Goal: Book appointment/travel/reservation

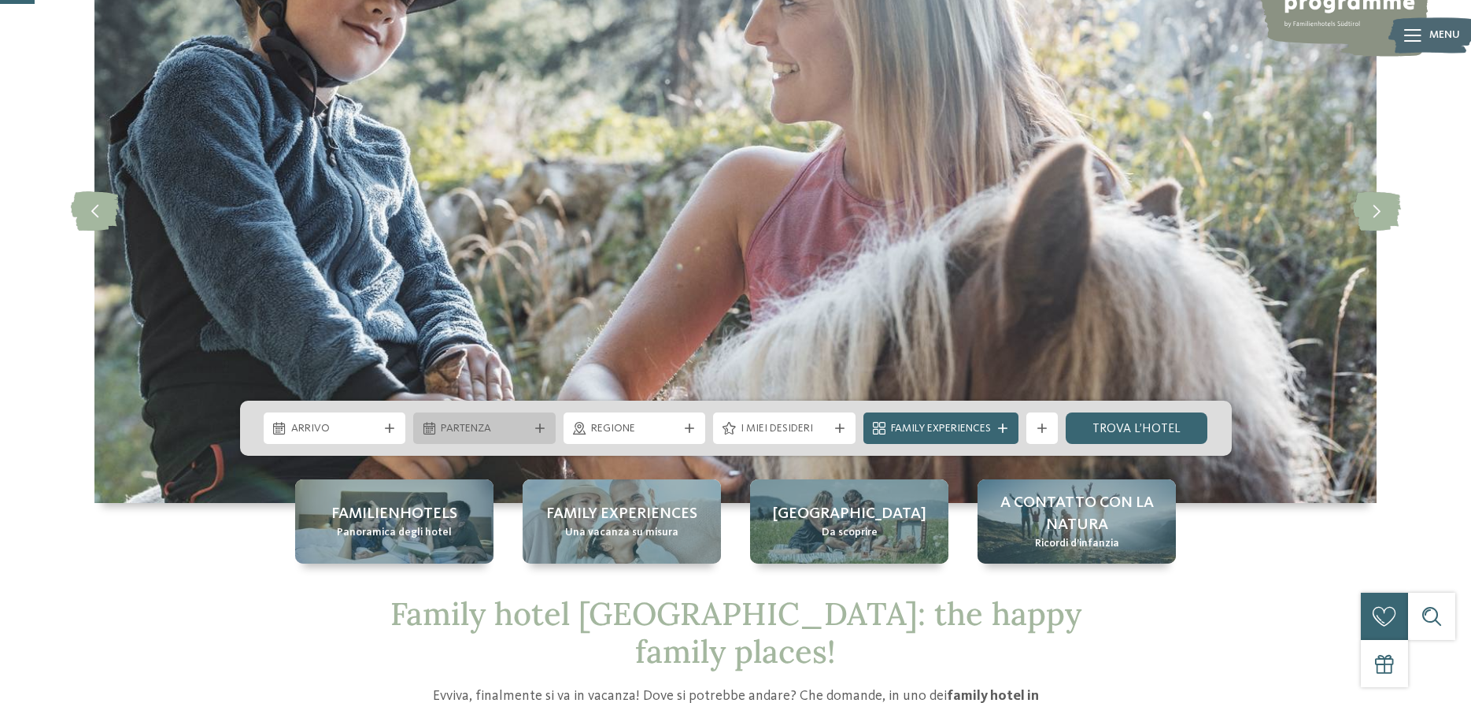
scroll to position [161, 0]
click at [339, 426] on span "Arrivo" at bounding box center [334, 429] width 87 height 16
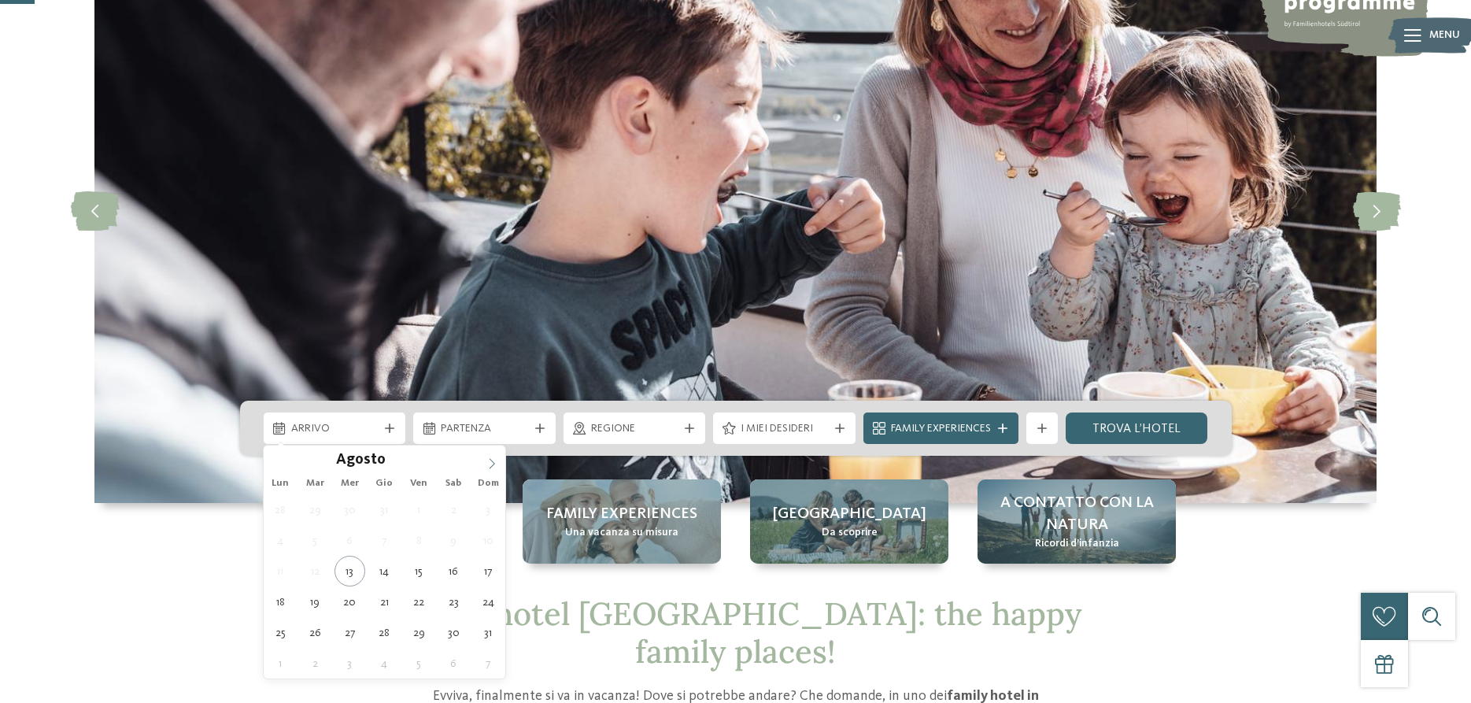
click at [493, 459] on icon at bounding box center [491, 463] width 11 height 11
type input "****"
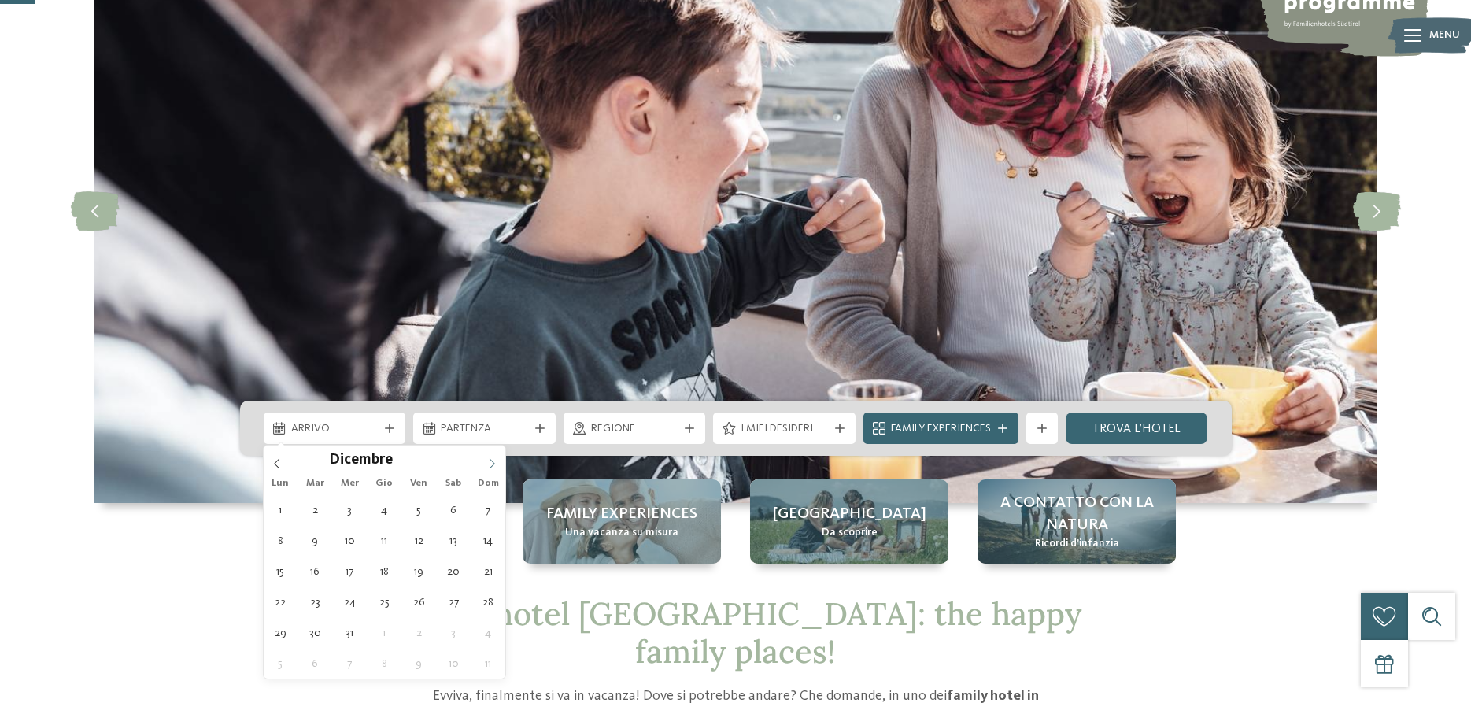
click at [493, 459] on icon at bounding box center [491, 463] width 11 height 11
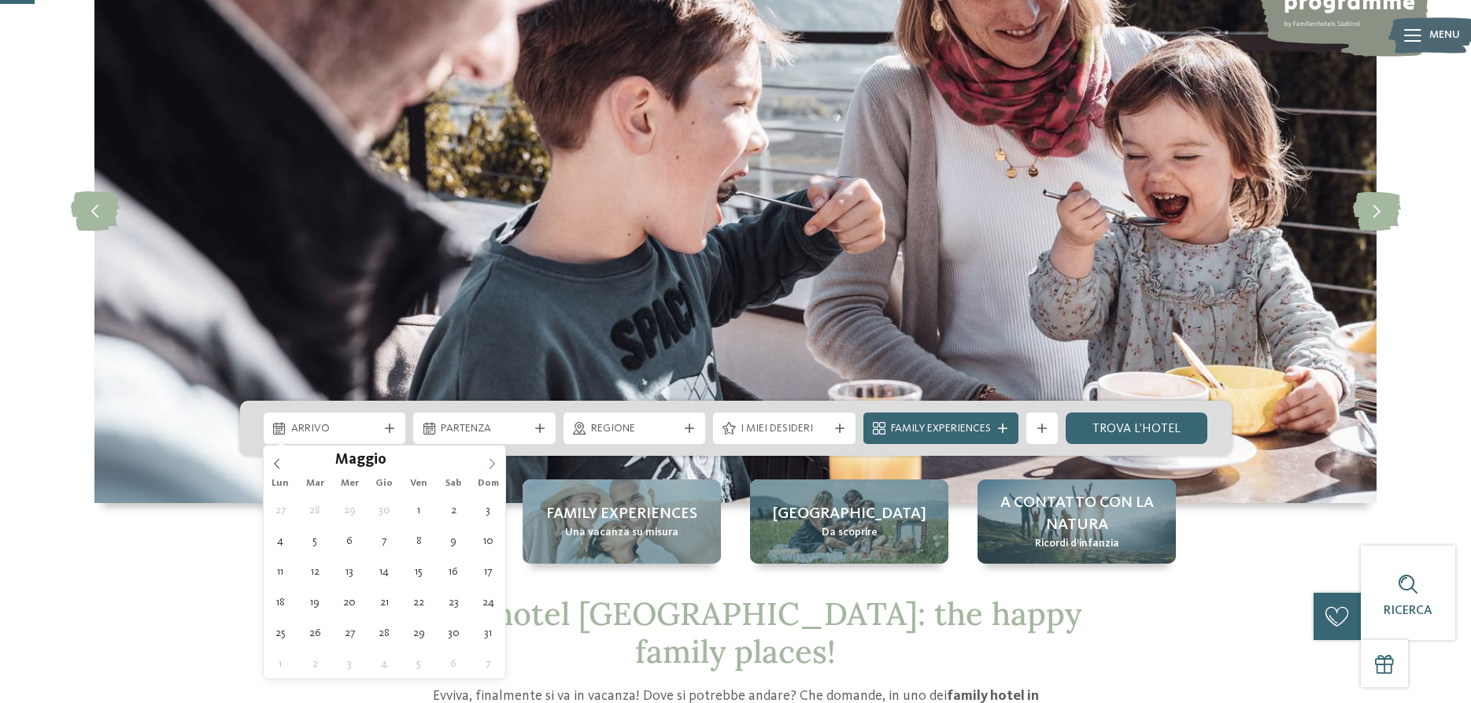
click at [493, 459] on icon at bounding box center [491, 463] width 11 height 11
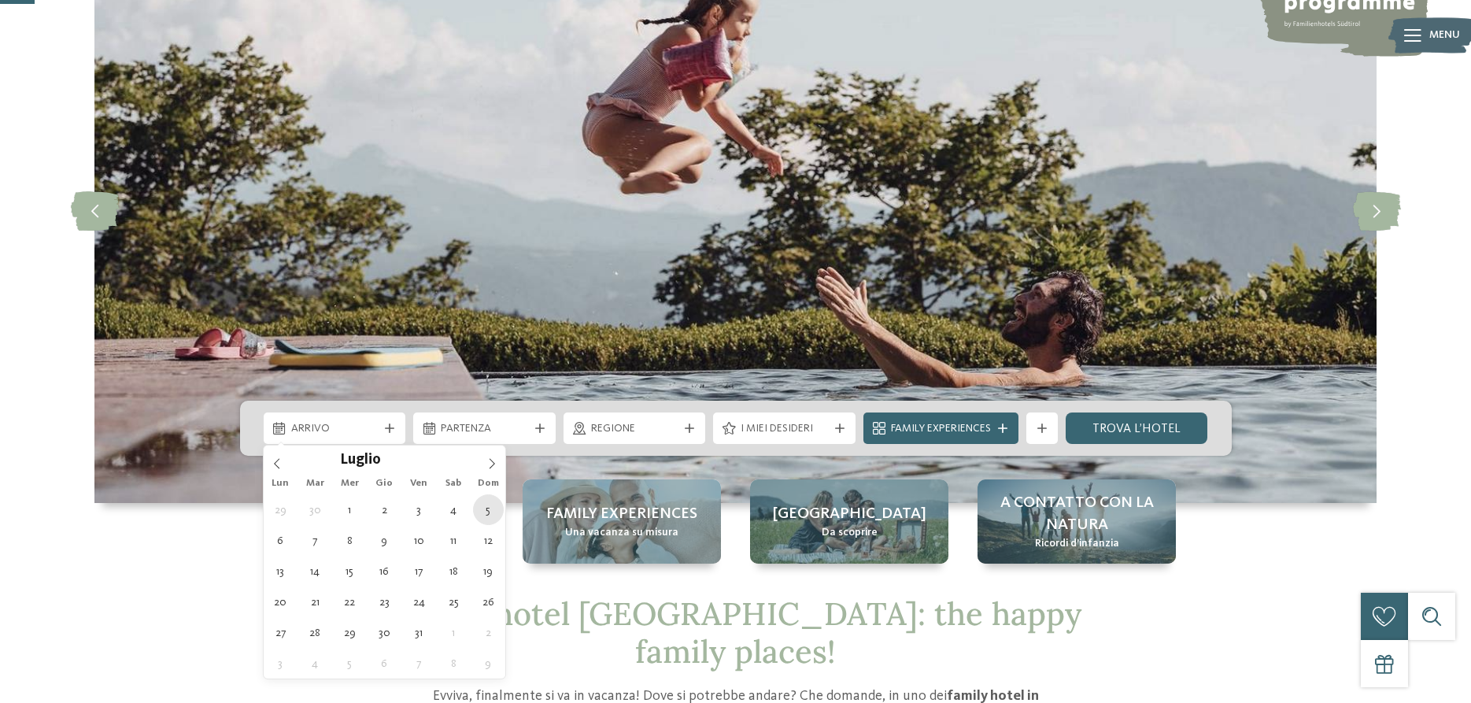
type div "[DATE]"
type input "****"
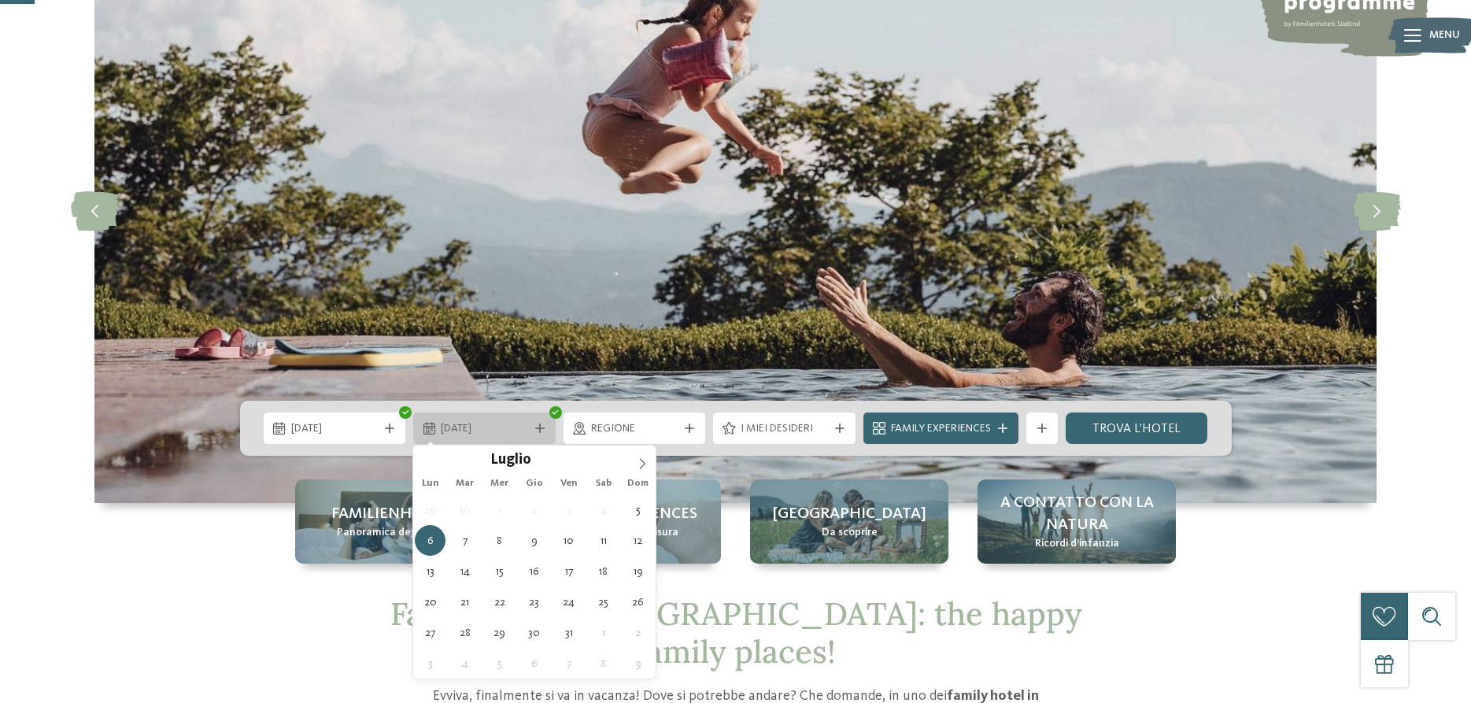
click at [539, 427] on icon at bounding box center [539, 427] width 9 height 9
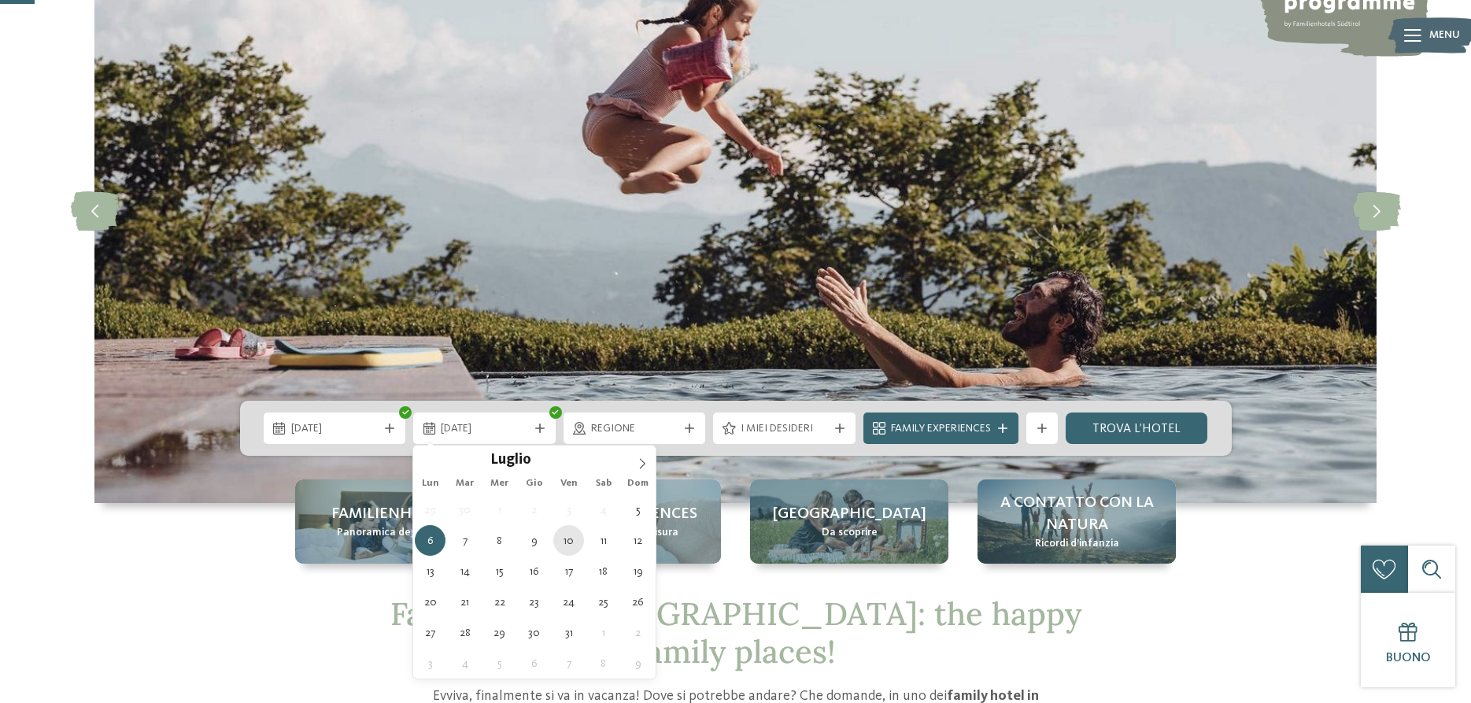
type div "[DATE]"
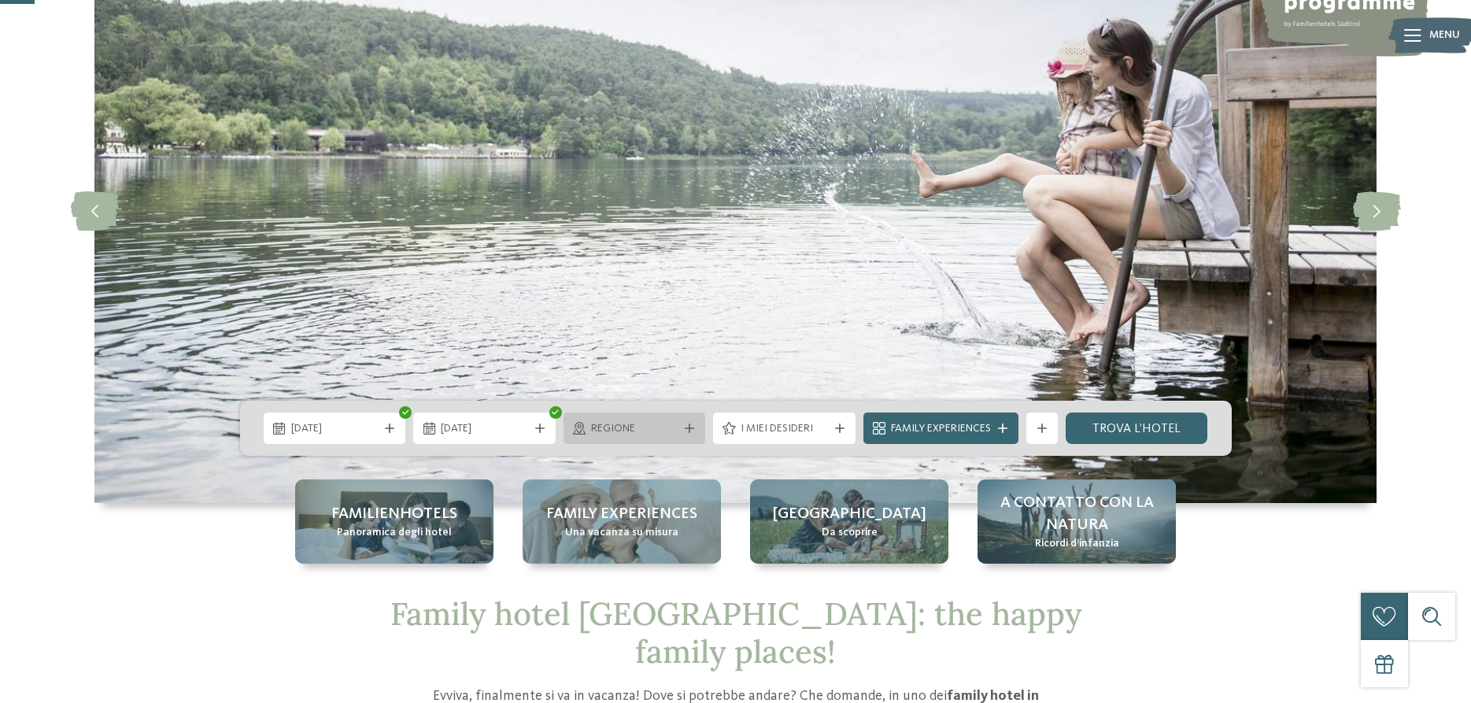
click at [692, 425] on icon at bounding box center [689, 427] width 9 height 9
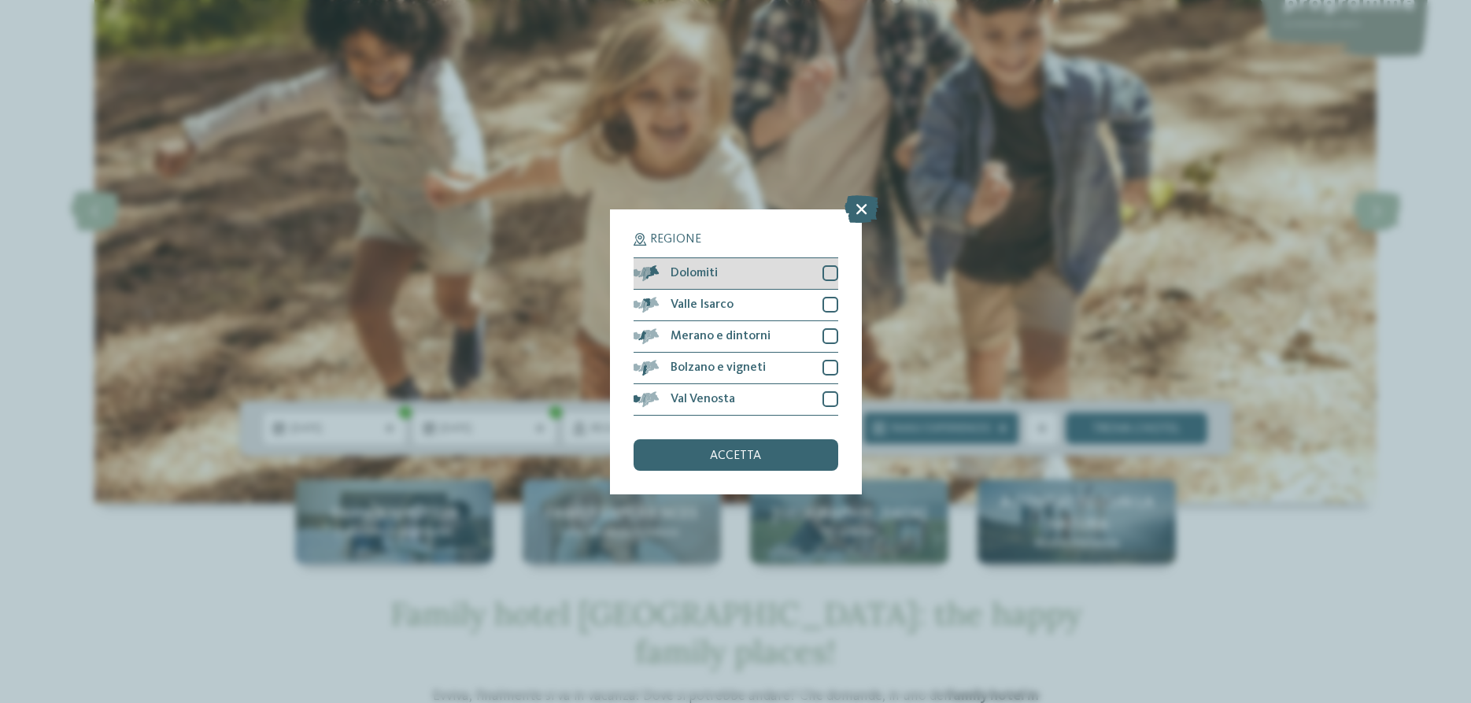
click at [827, 272] on div at bounding box center [830, 273] width 16 height 16
click at [830, 305] on div at bounding box center [830, 305] width 16 height 16
click at [826, 337] on div at bounding box center [830, 336] width 16 height 16
click at [826, 401] on div at bounding box center [830, 399] width 16 height 16
click at [753, 450] on span "accetta" at bounding box center [735, 455] width 51 height 13
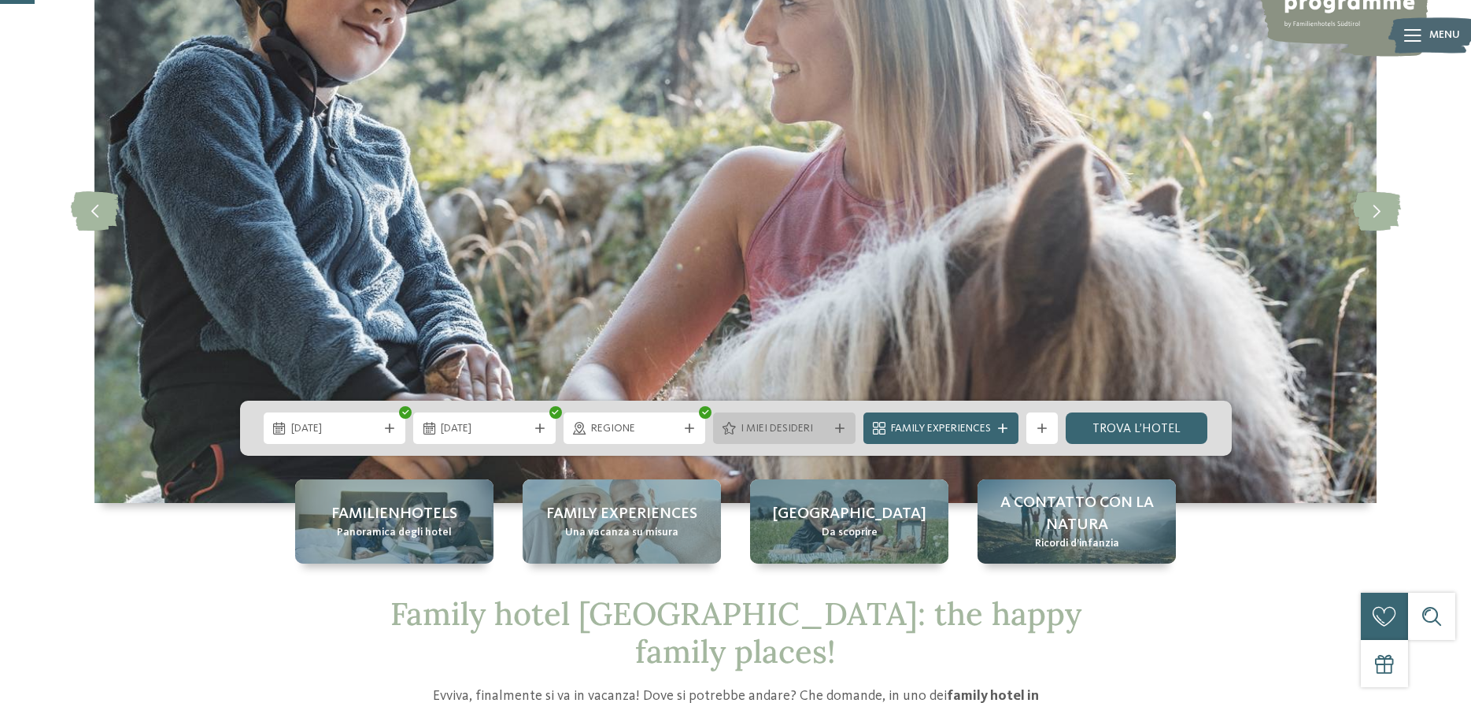
click at [844, 427] on div at bounding box center [840, 427] width 16 height 9
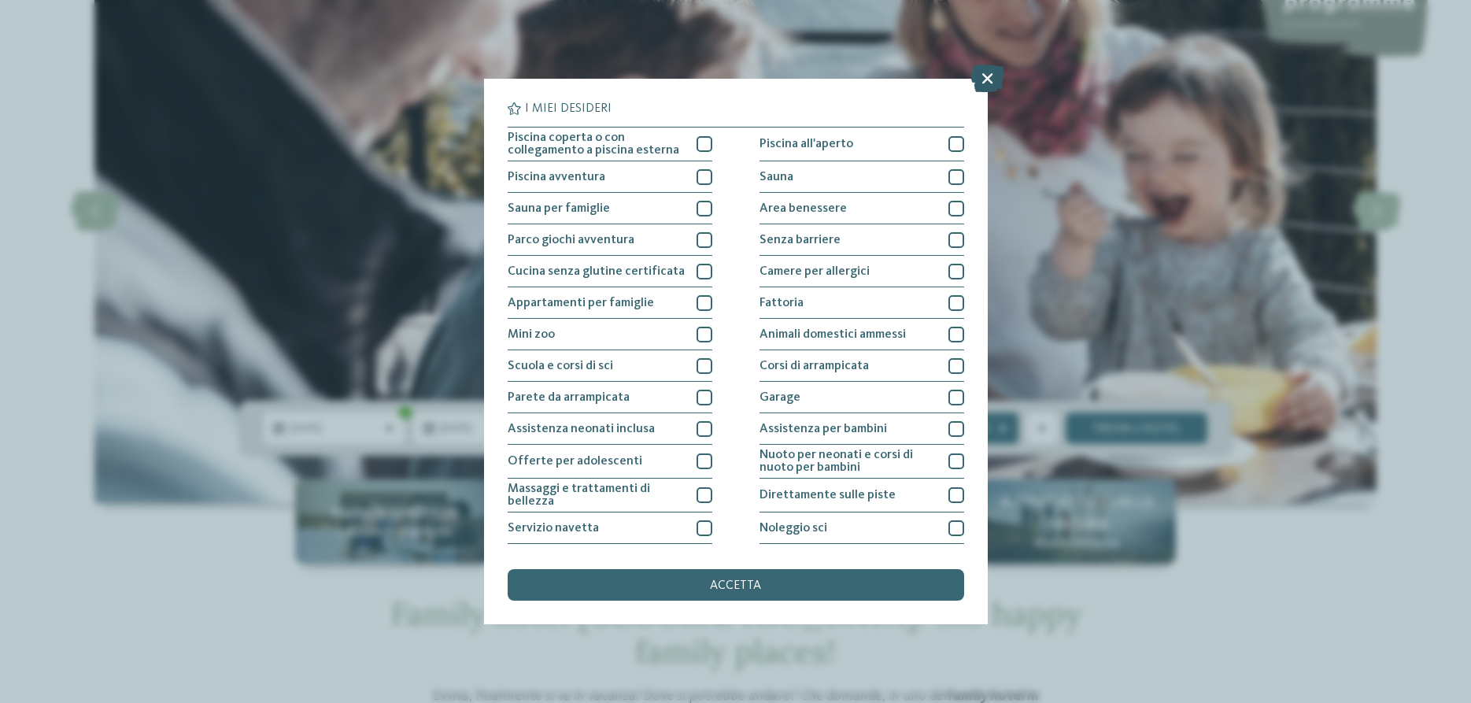
click at [982, 74] on icon at bounding box center [987, 79] width 34 height 28
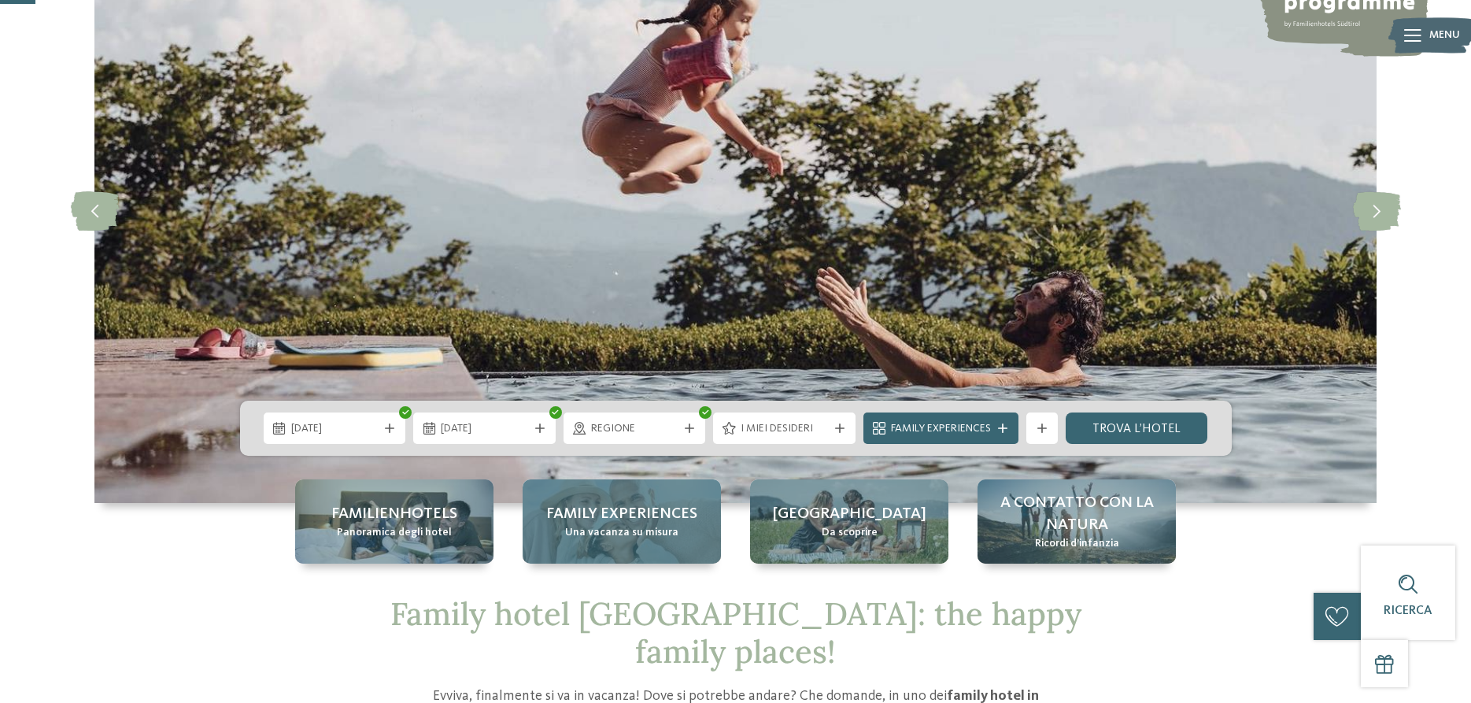
scroll to position [241, 0]
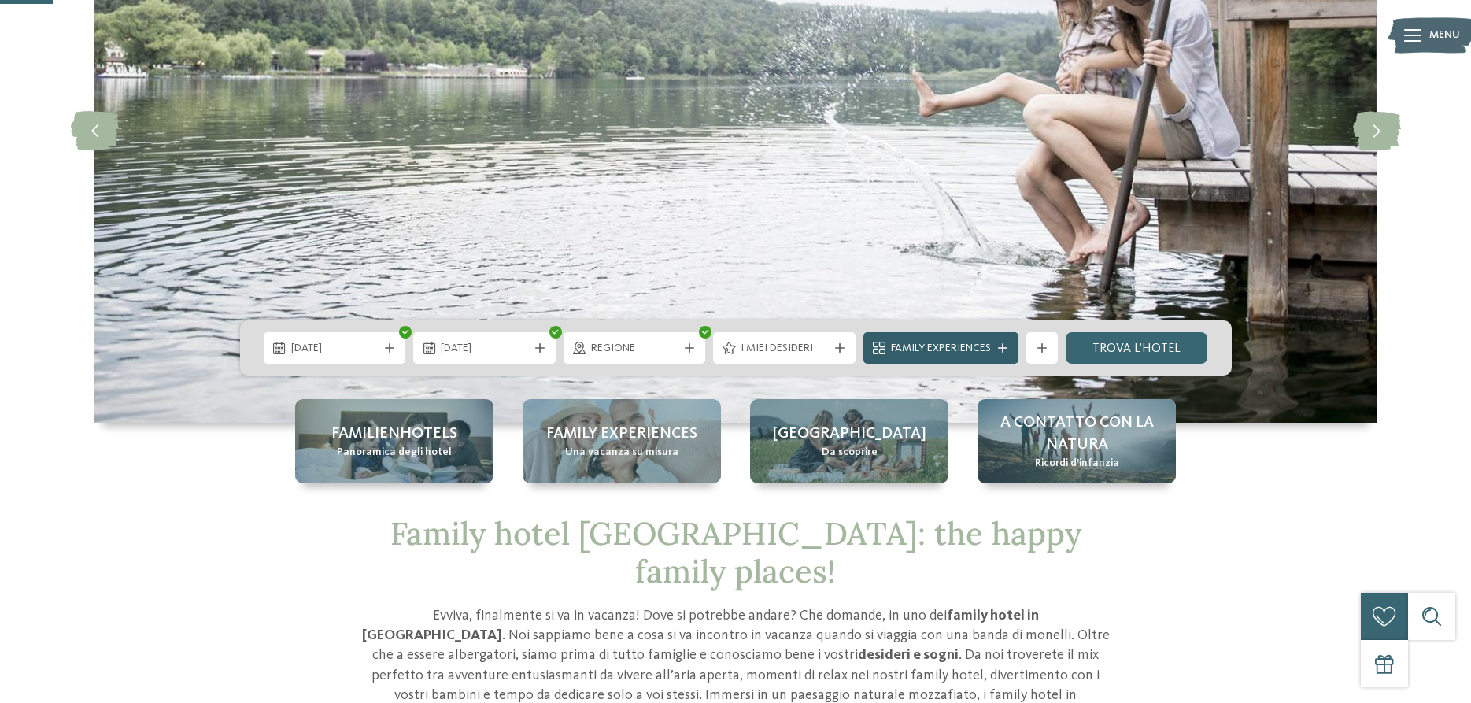
click at [927, 342] on span "Family Experiences" at bounding box center [941, 349] width 100 height 16
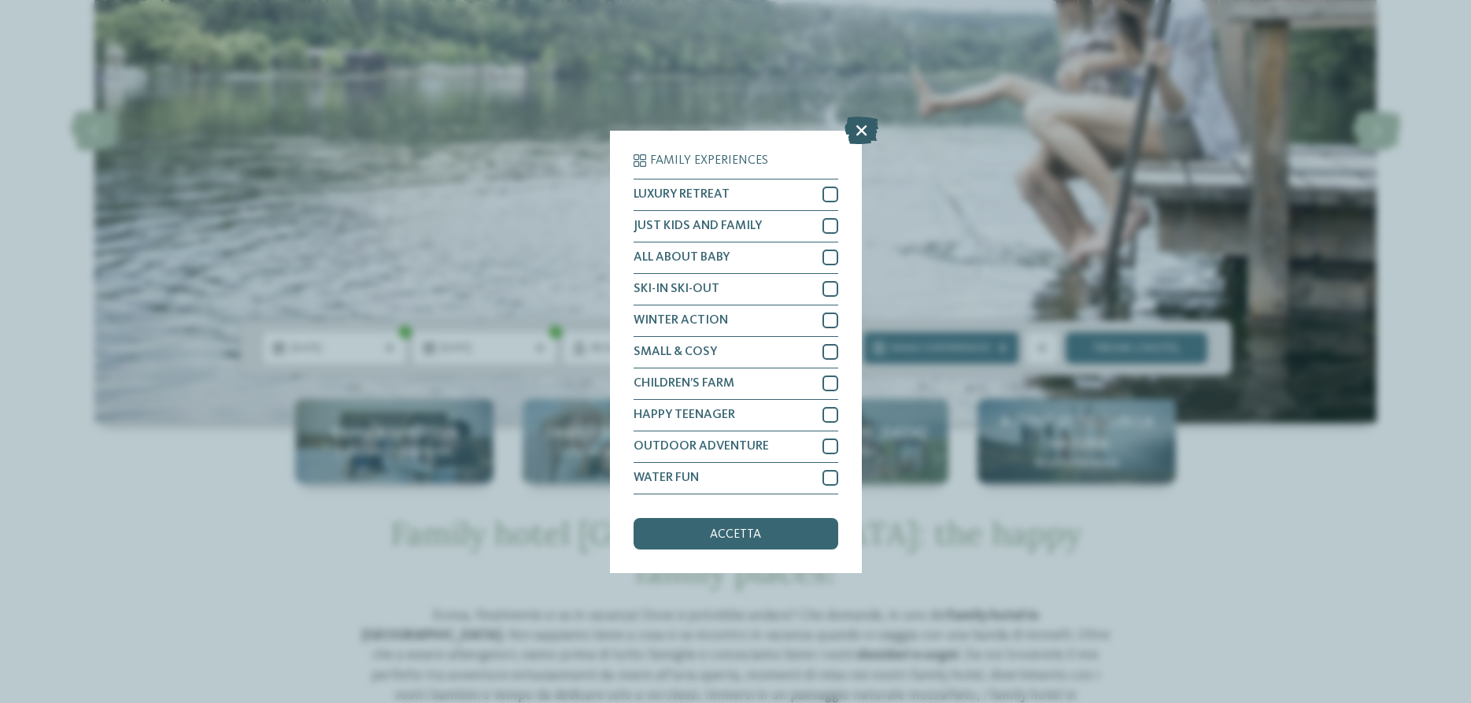
click at [859, 135] on icon at bounding box center [861, 130] width 34 height 28
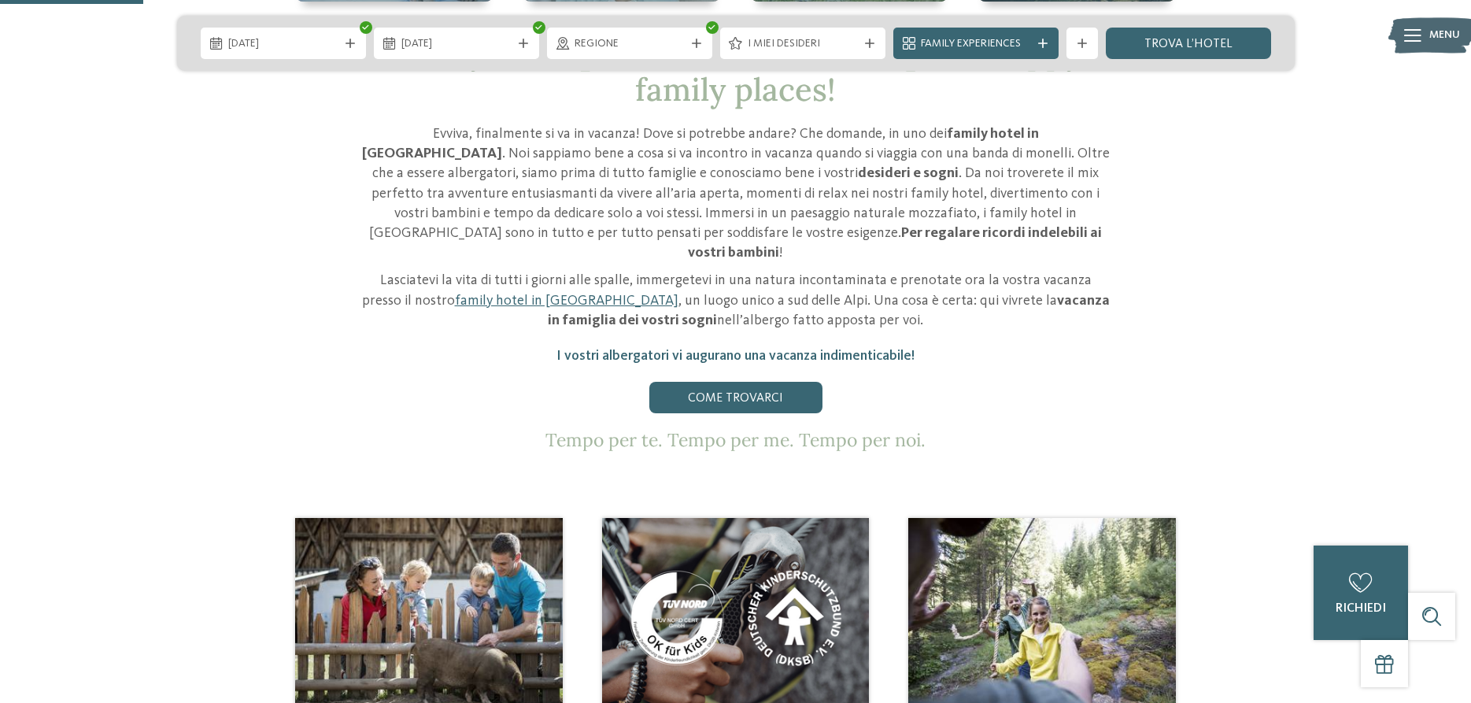
scroll to position [401, 0]
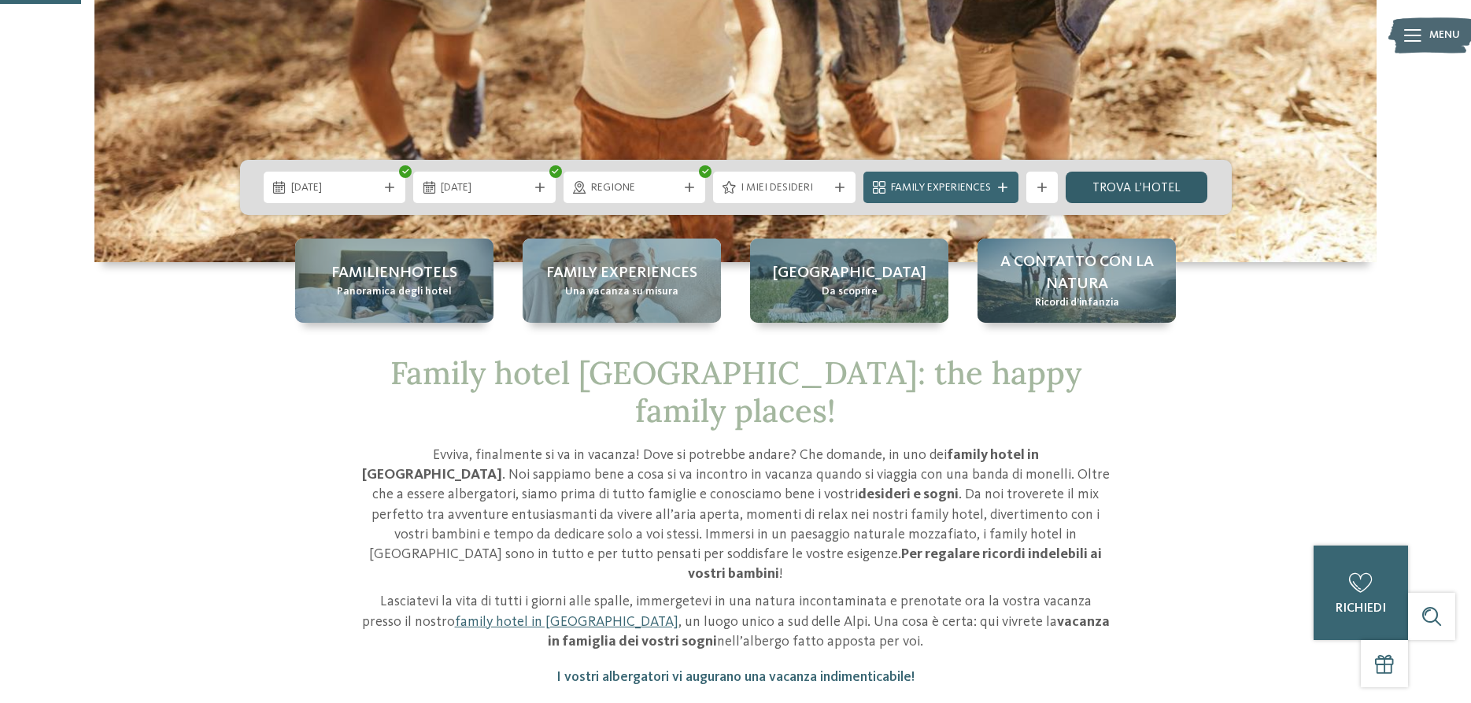
click at [1129, 187] on link "trova l’hotel" at bounding box center [1137, 187] width 142 height 31
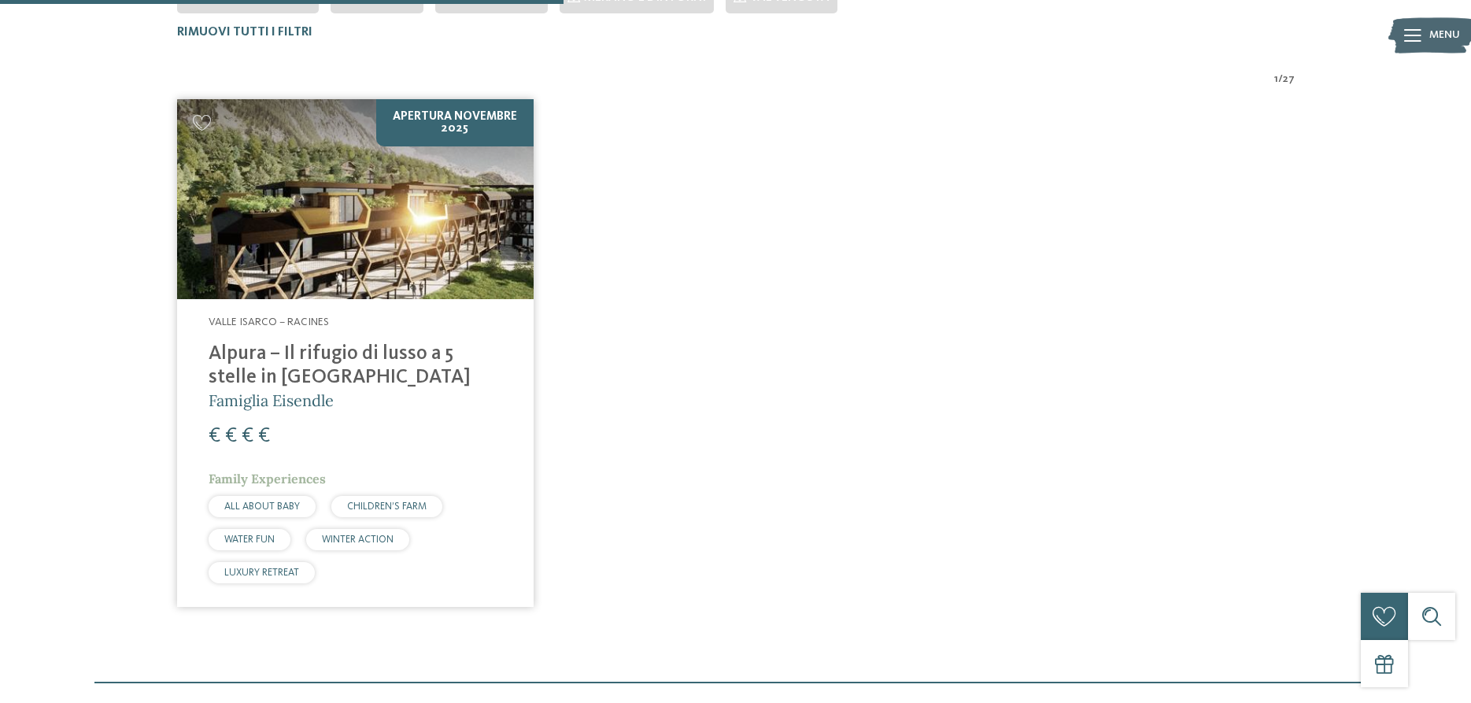
scroll to position [516, 0]
click at [283, 497] on div "ALL ABOUT BABY" at bounding box center [262, 505] width 107 height 21
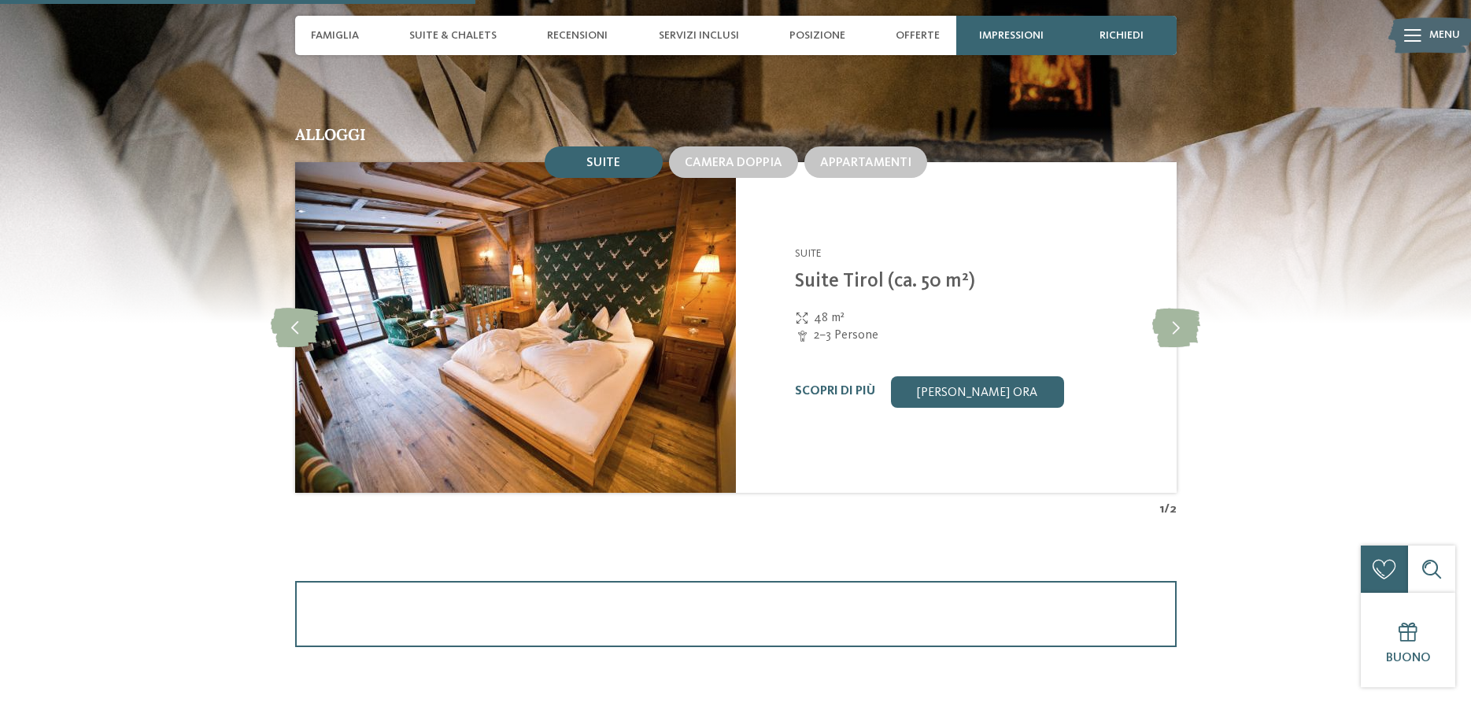
scroll to position [1365, 0]
